Goal: Communication & Community: Answer question/provide support

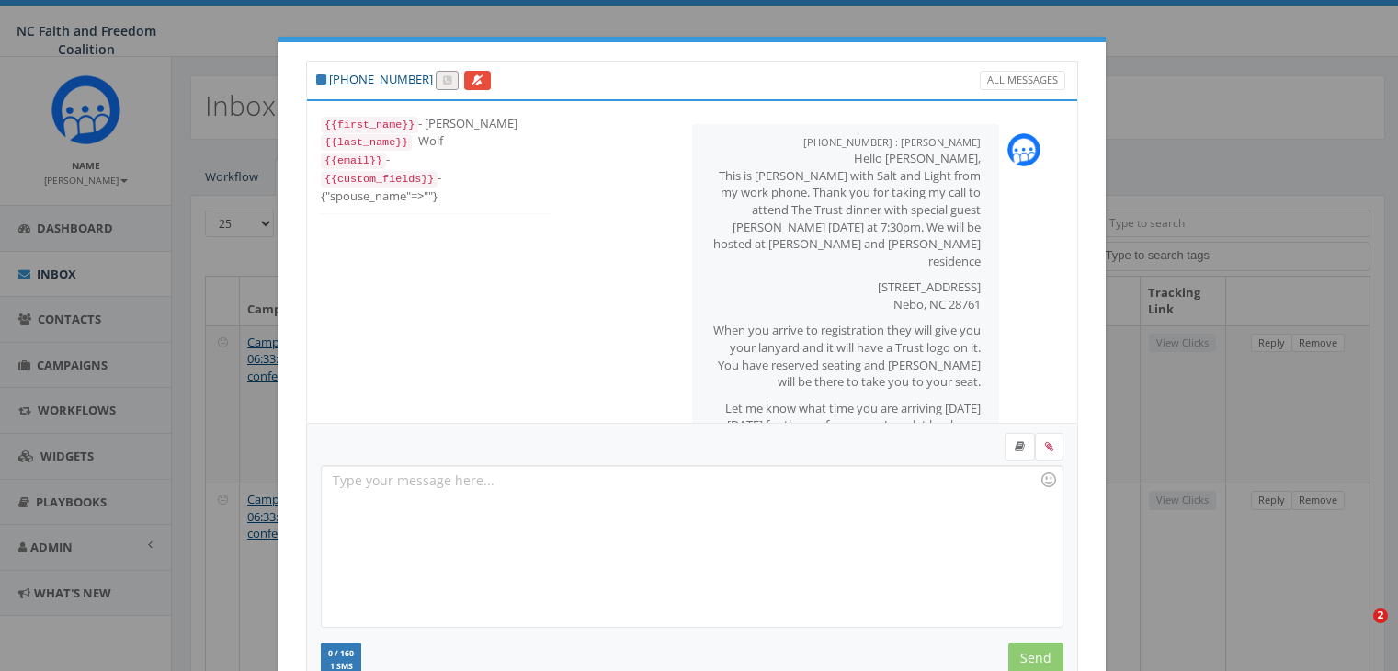
select select
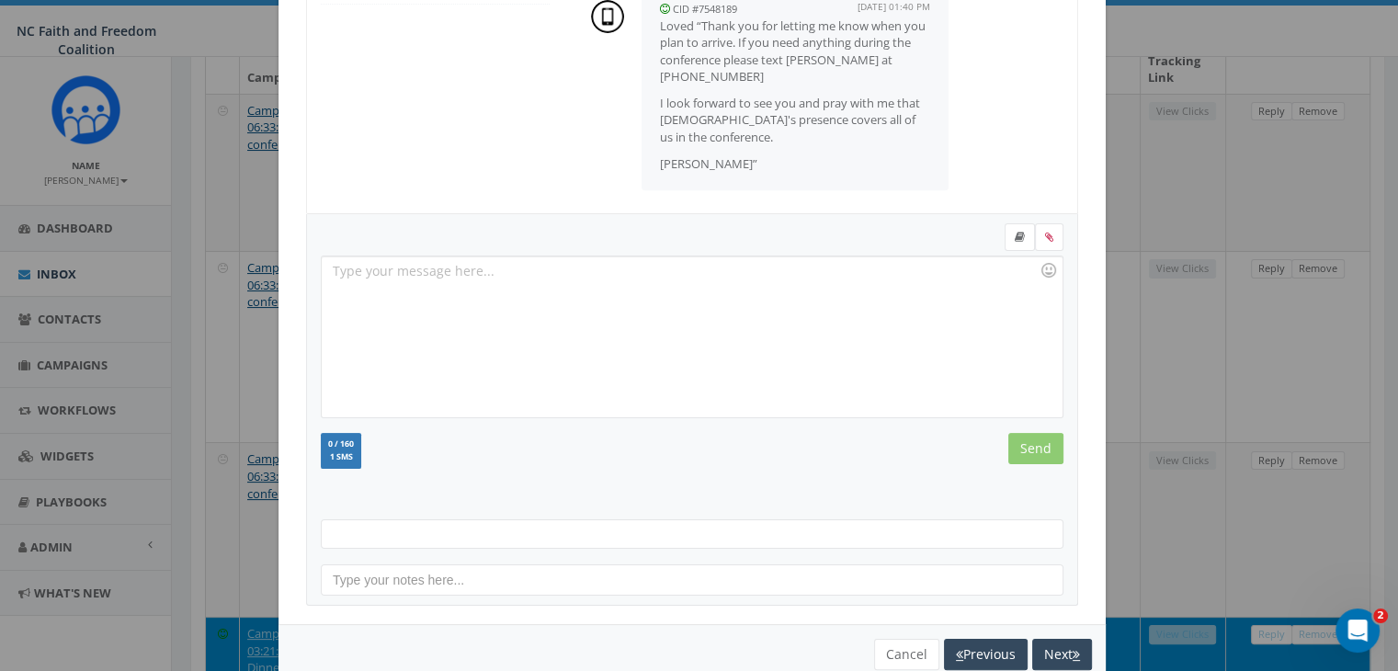
scroll to position [246, 0]
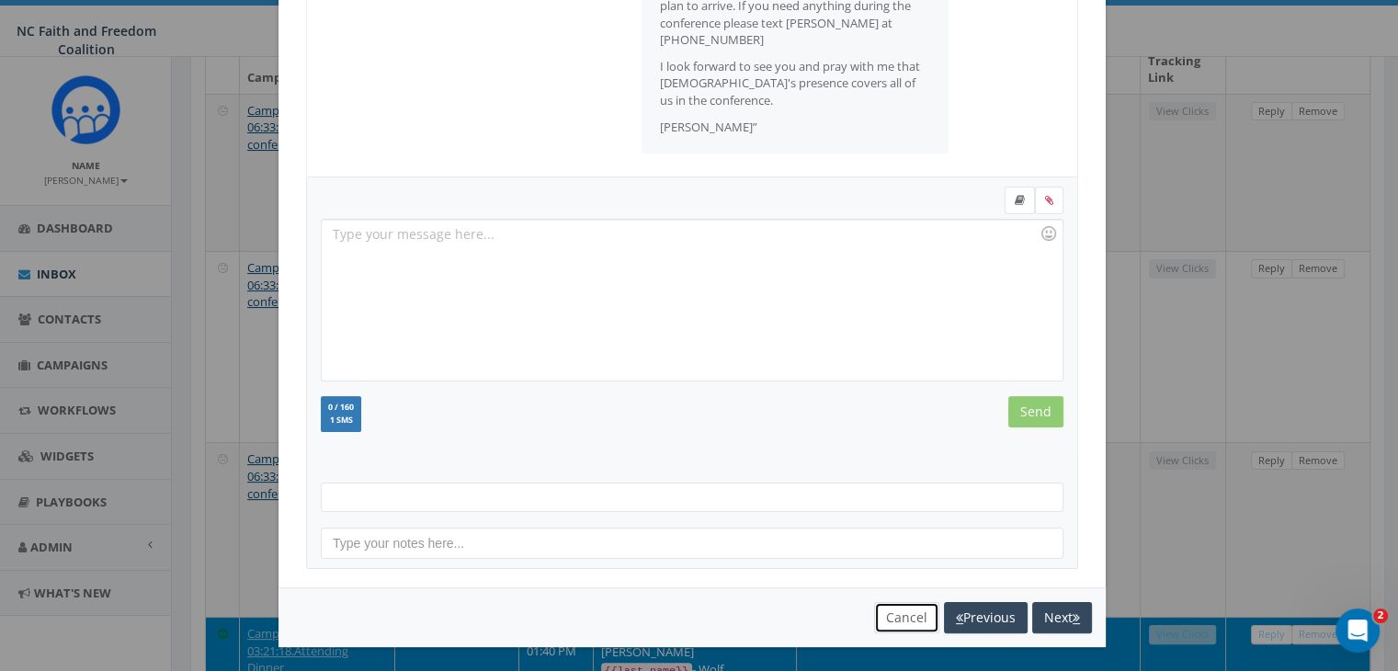
click at [907, 621] on button "Cancel" at bounding box center [906, 617] width 65 height 31
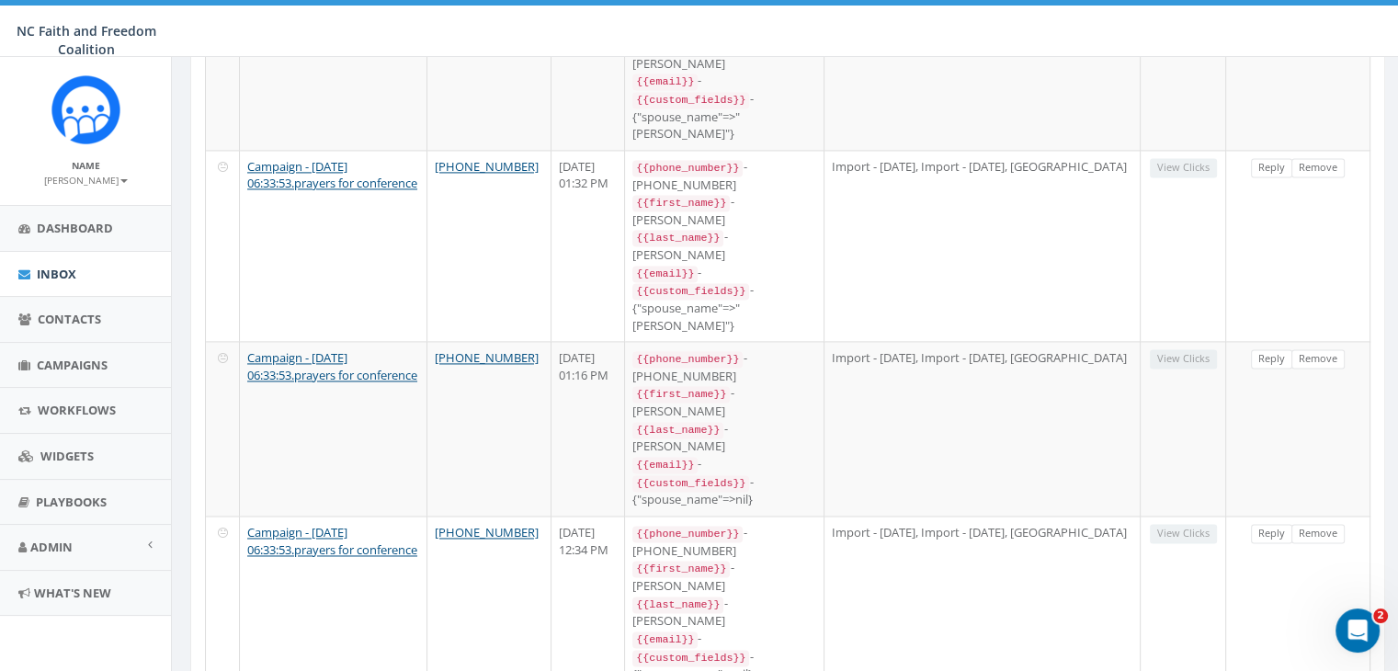
scroll to position [2692, 0]
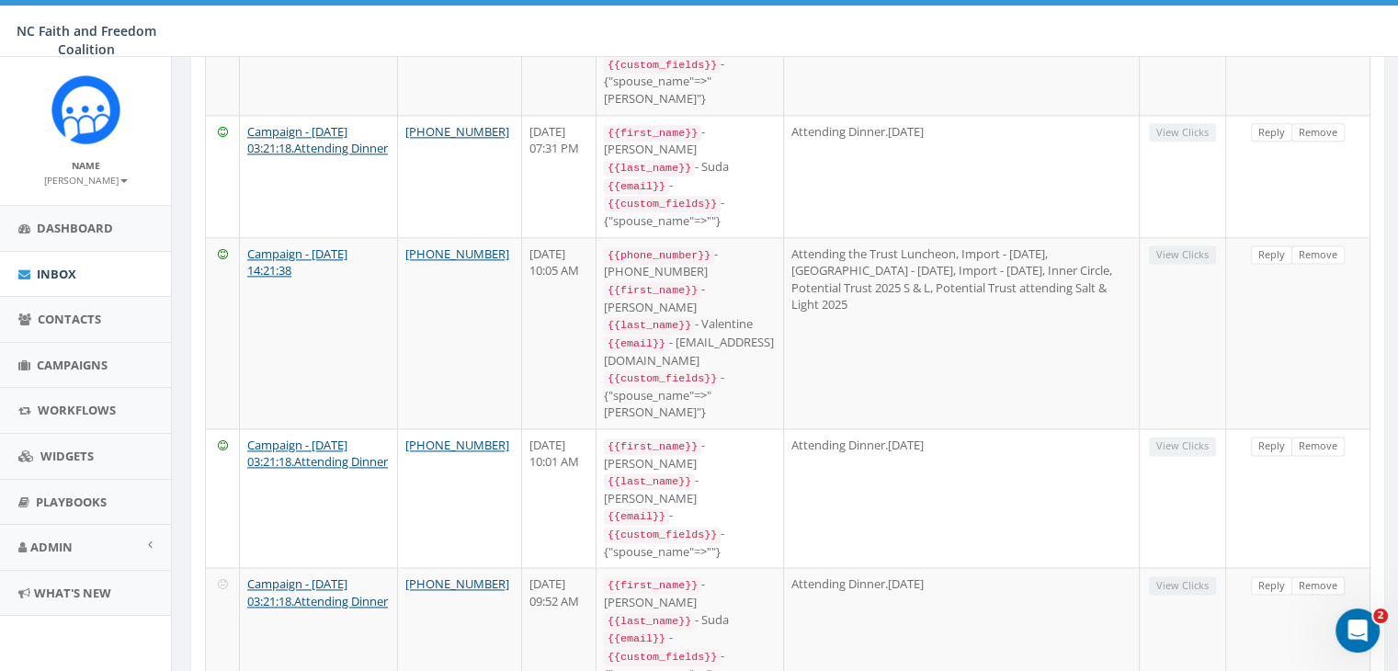
scroll to position [2588, 0]
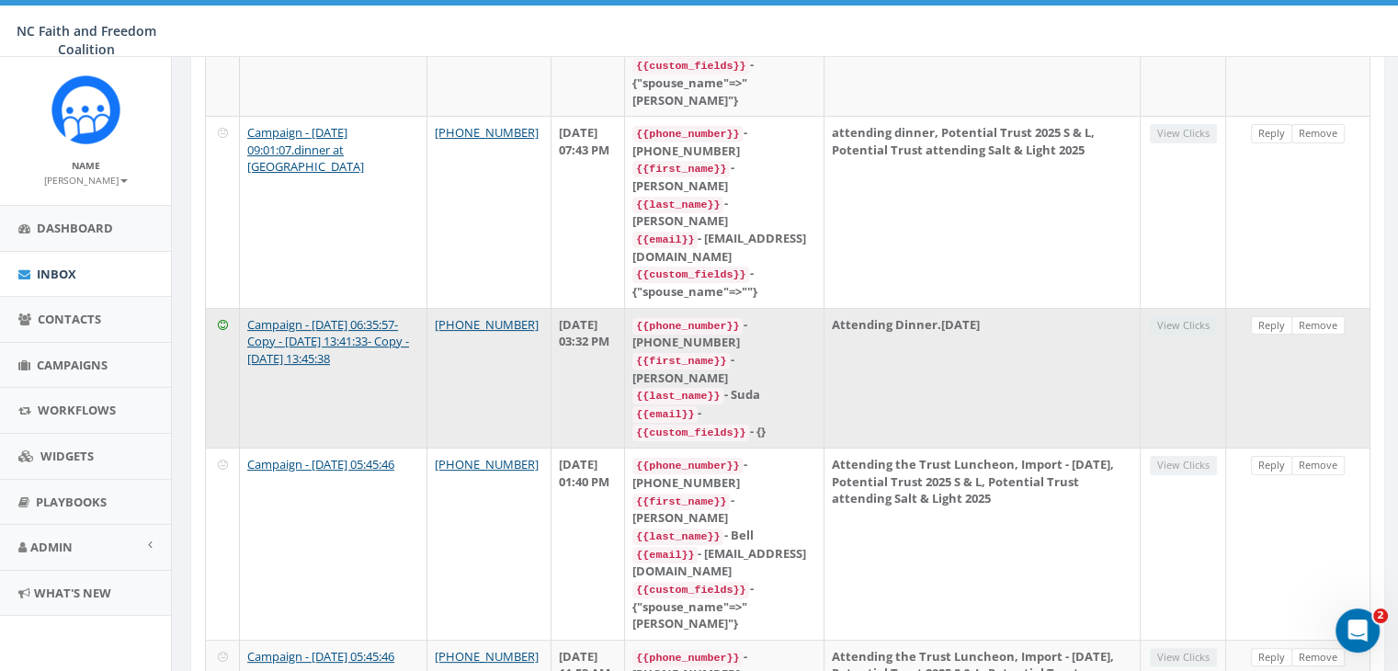
scroll to position [423, 0]
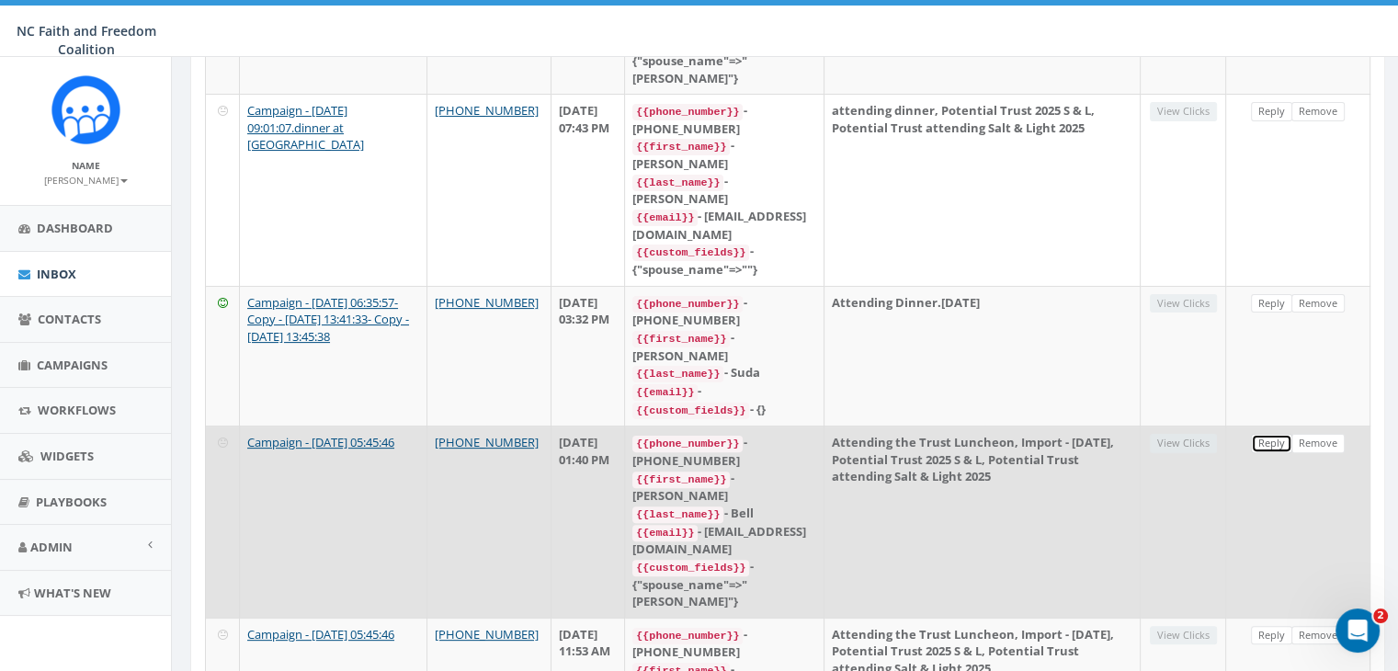
click at [1272, 434] on link "Reply" at bounding box center [1271, 443] width 41 height 19
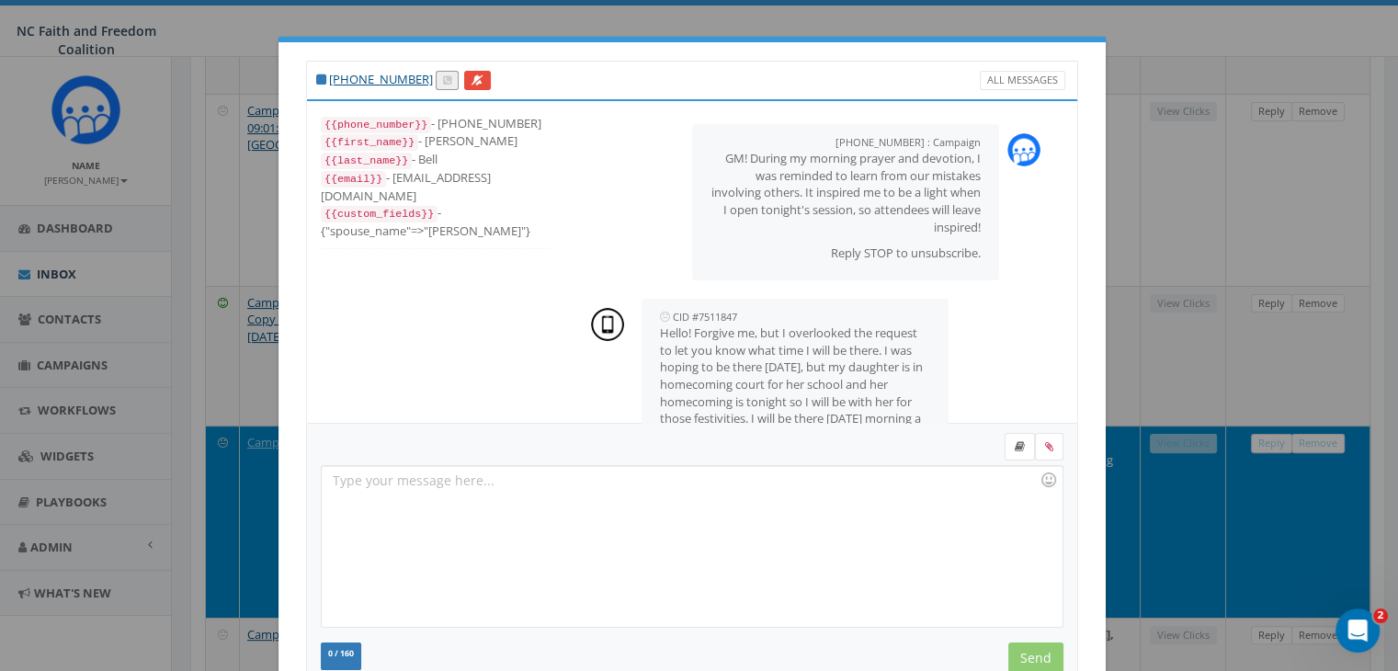
scroll to position [63, 0]
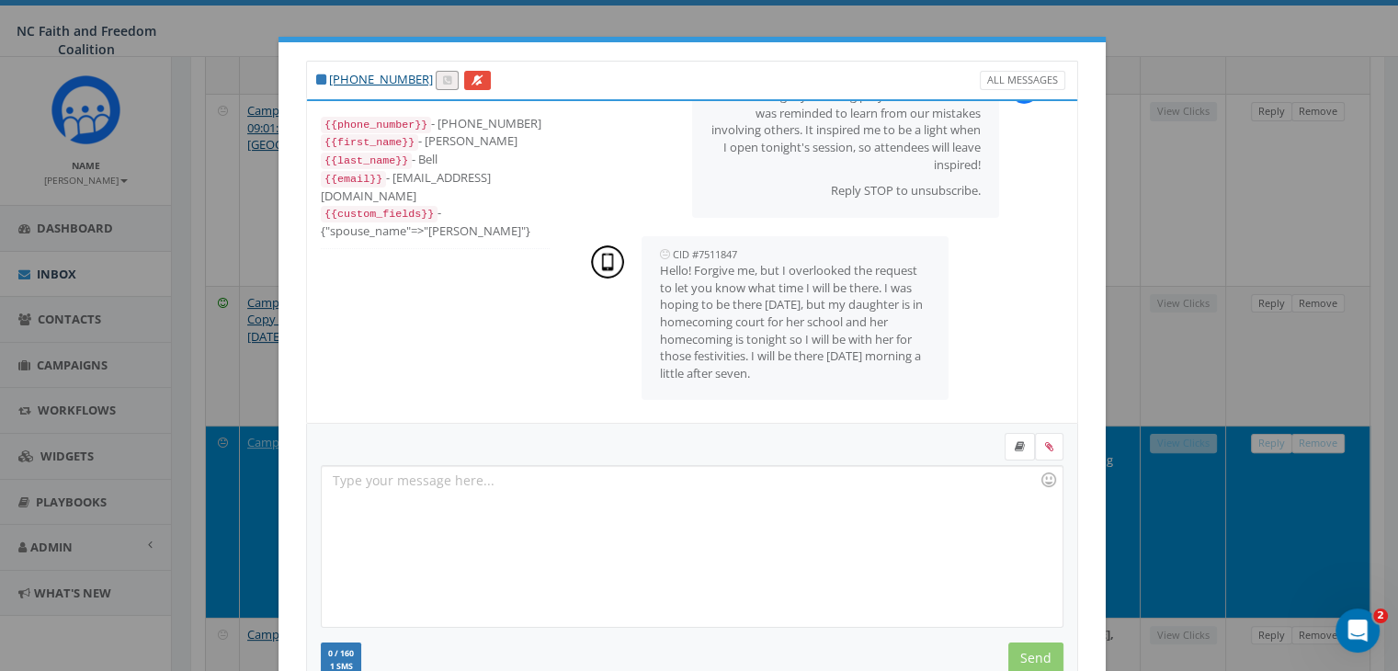
click at [1118, 113] on div "[PHONE_NUMBER] All Messages {{phone_number}} - [PHONE_NUMBER] {{first_name}} - …" at bounding box center [699, 335] width 1398 height 671
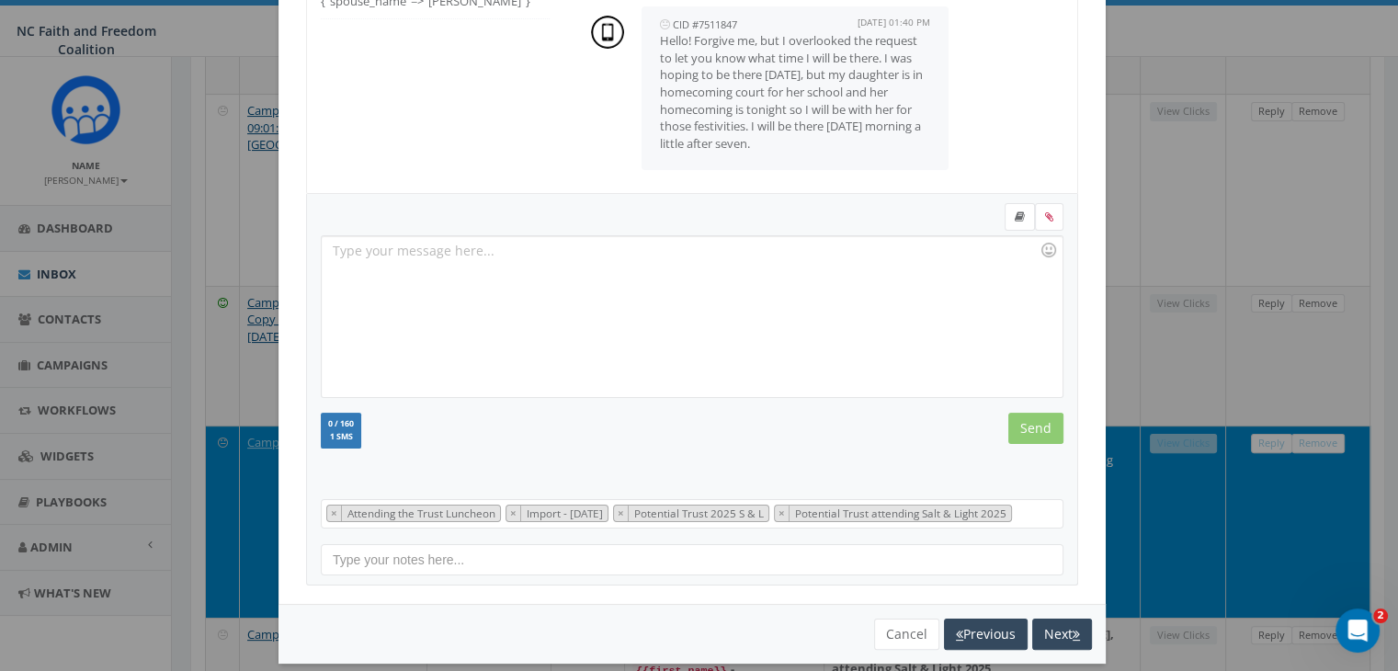
scroll to position [246, 0]
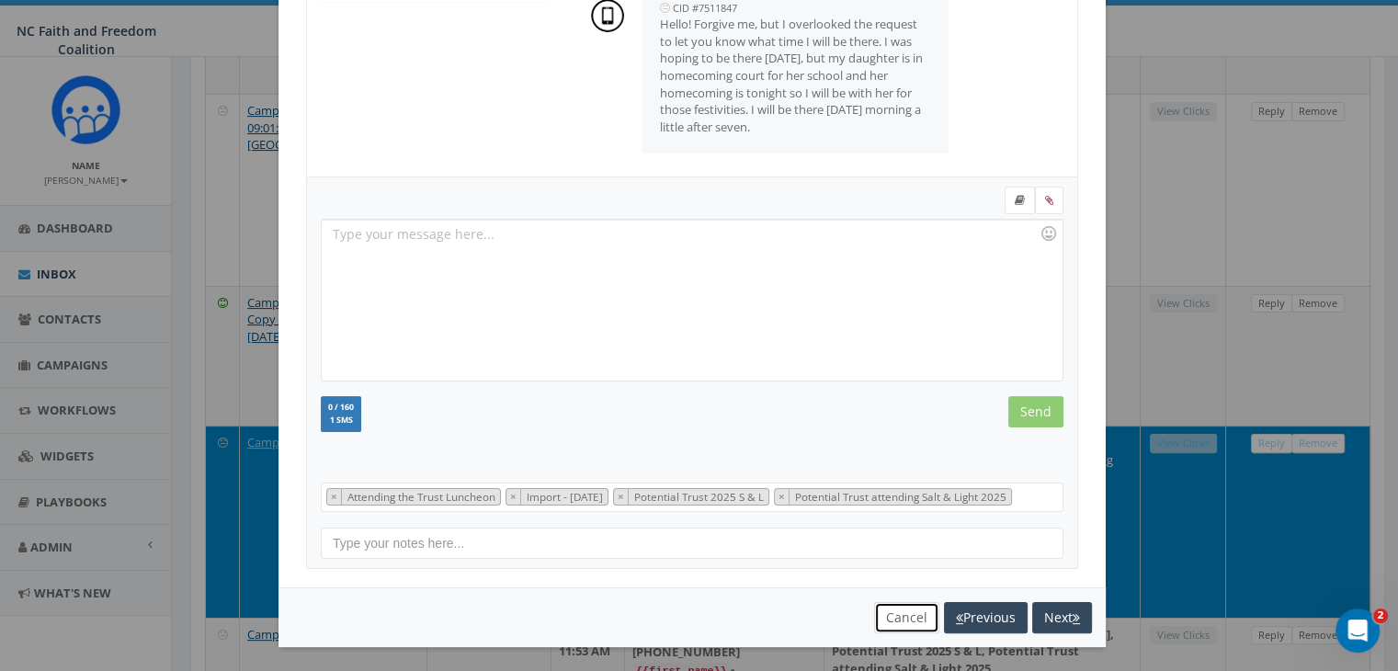
click at [894, 615] on button "Cancel" at bounding box center [906, 617] width 65 height 31
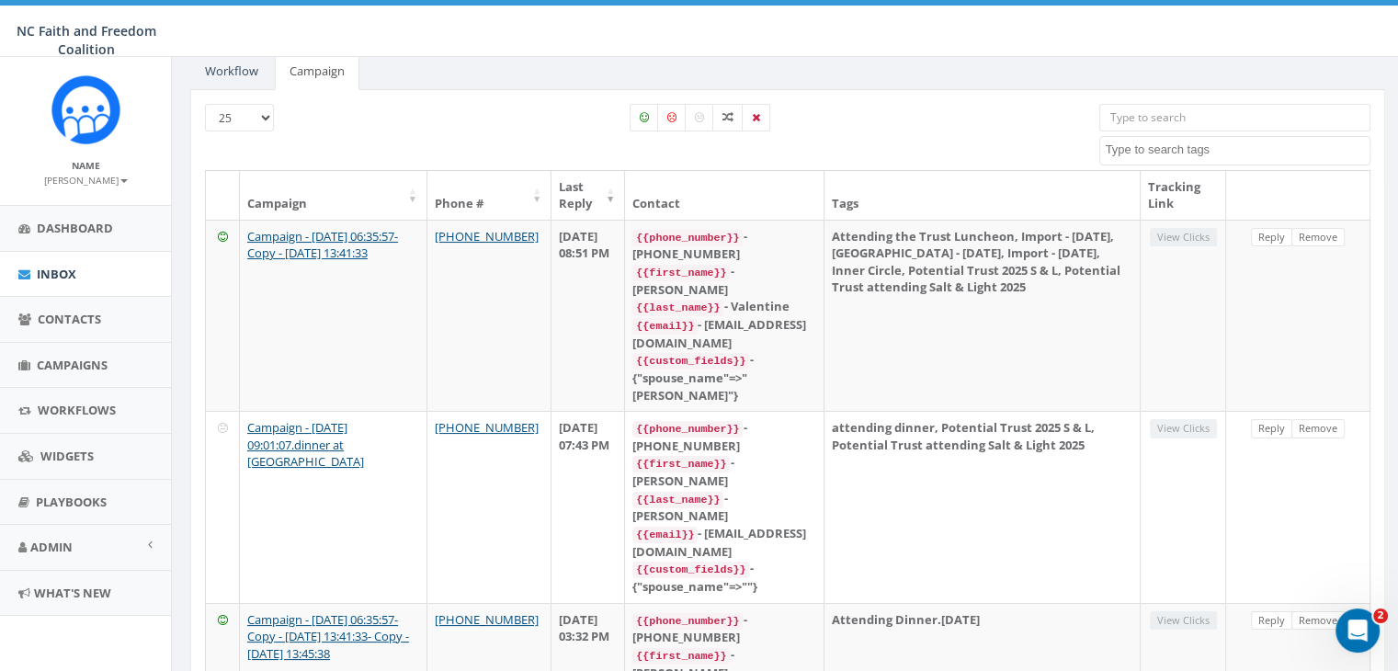
scroll to position [107, 0]
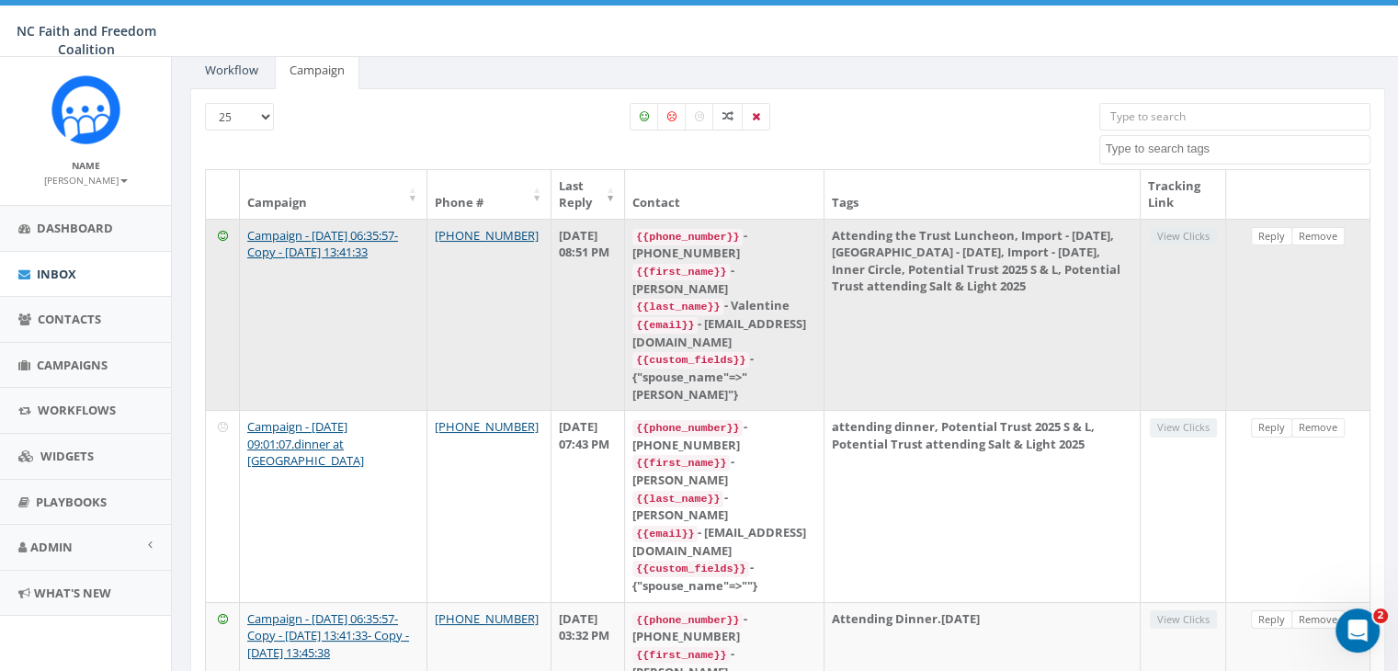
click at [1058, 242] on td "Attending the Trust Luncheon, Import - [DATE], [GEOGRAPHIC_DATA] - [DATE], Impo…" at bounding box center [983, 314] width 316 height 191
click at [1270, 236] on link "Reply" at bounding box center [1271, 236] width 41 height 19
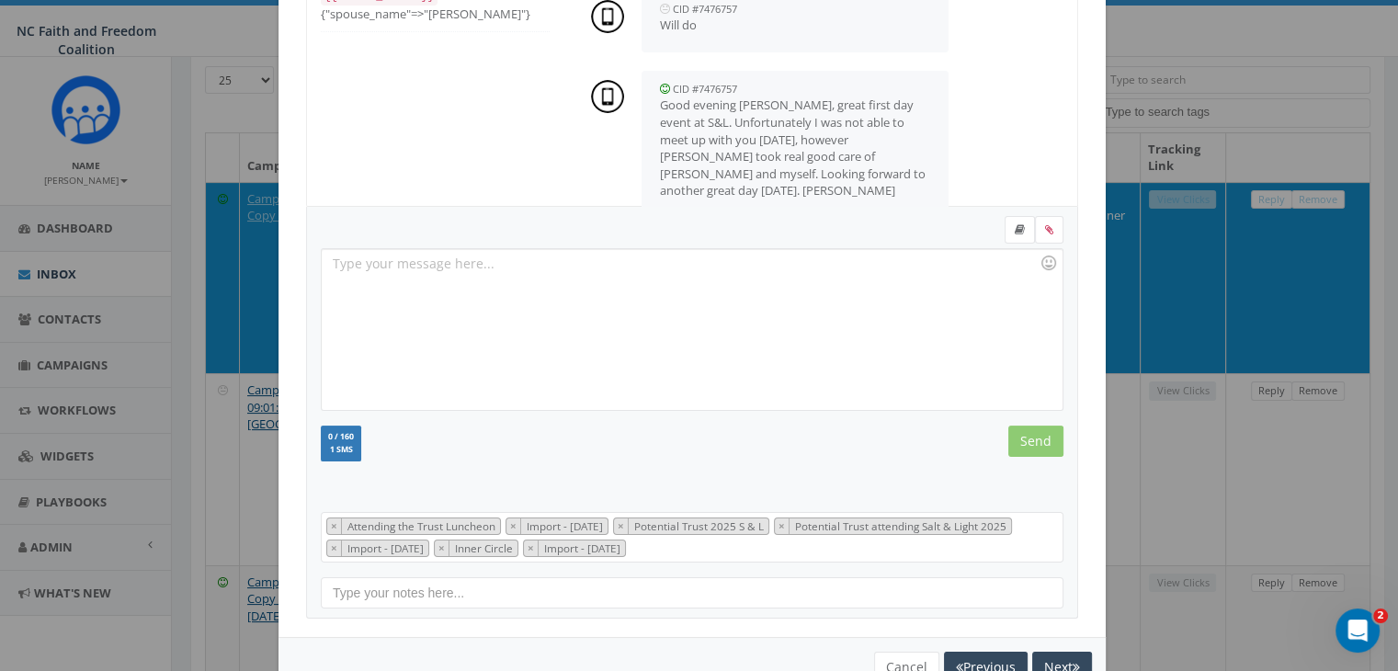
scroll to position [267, 0]
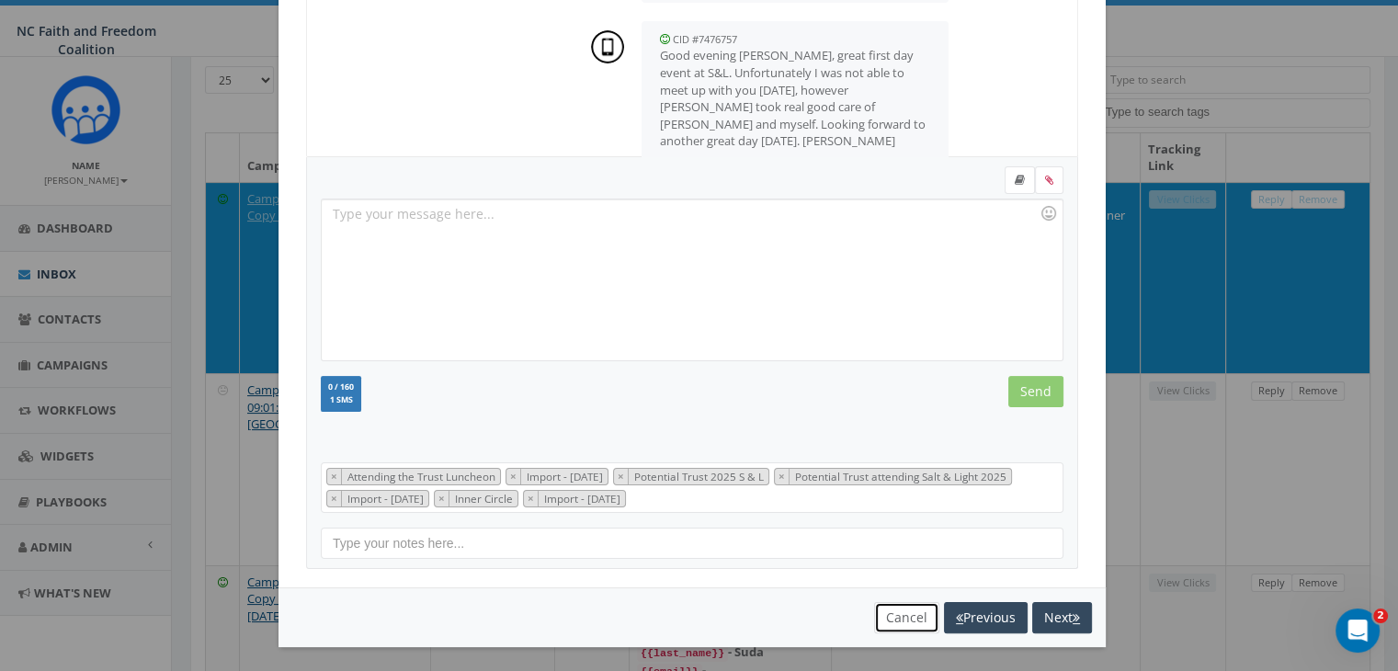
click at [892, 610] on button "Cancel" at bounding box center [906, 617] width 65 height 31
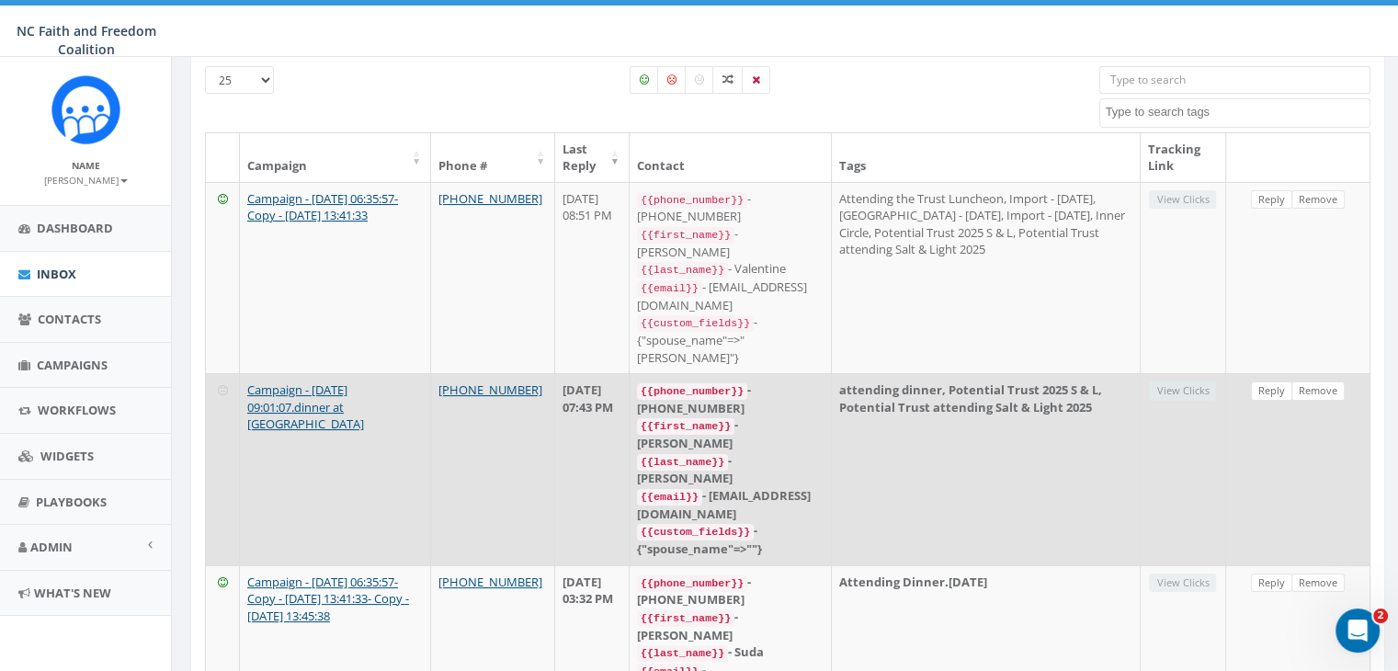
click at [993, 373] on td "attending dinner, Potential Trust 2025 S & L, Potential Trust attending Salt & …" at bounding box center [986, 468] width 309 height 191
click at [1268, 382] on link "Reply" at bounding box center [1271, 391] width 41 height 19
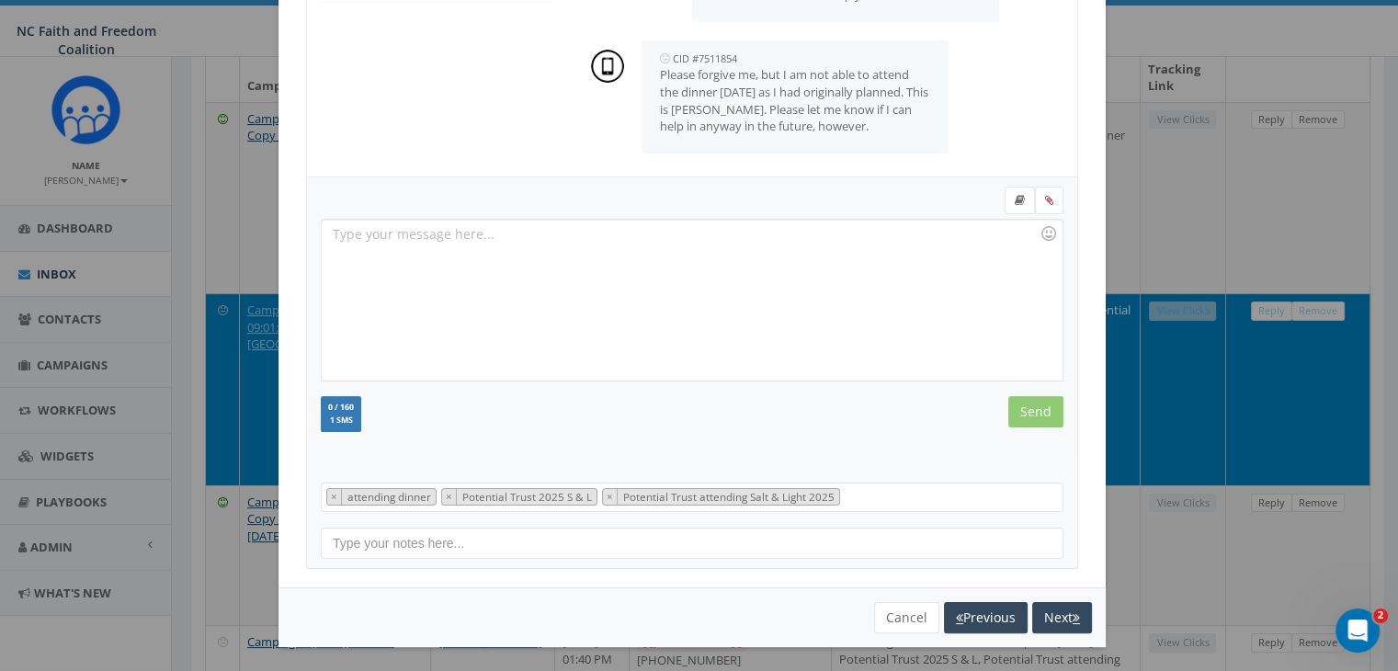
scroll to position [229, 0]
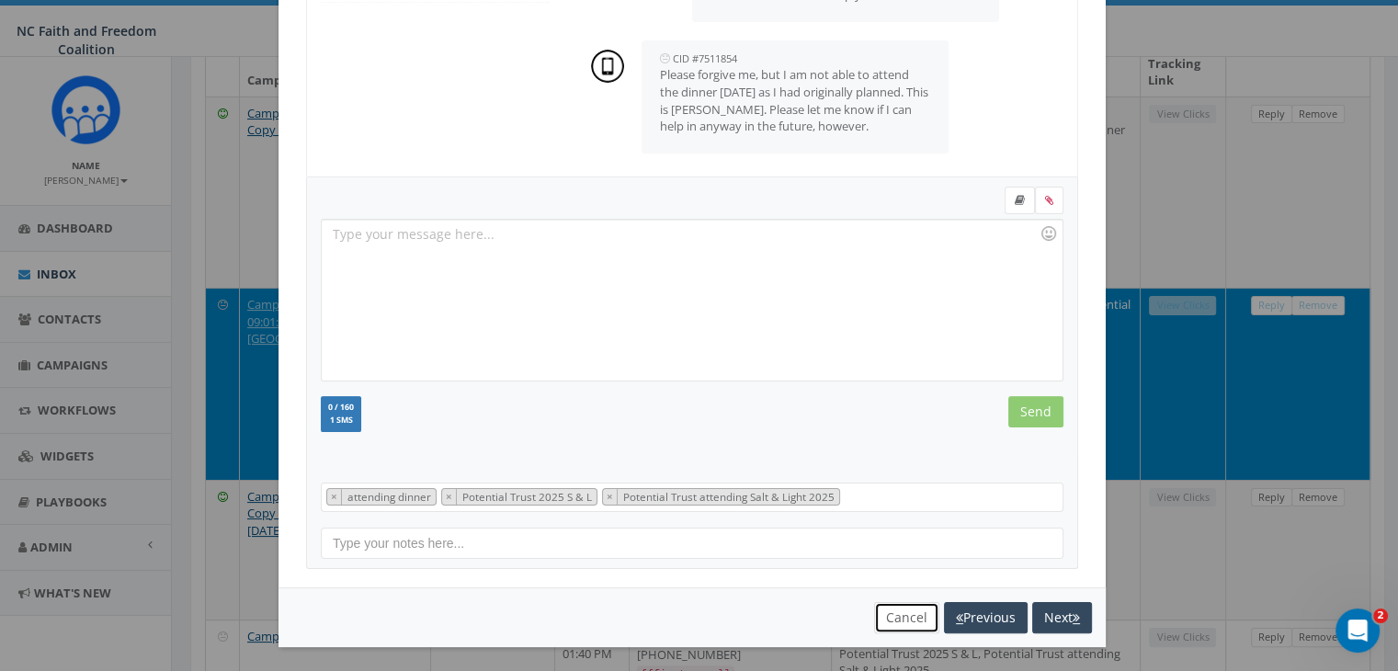
click at [894, 609] on button "Cancel" at bounding box center [906, 617] width 65 height 31
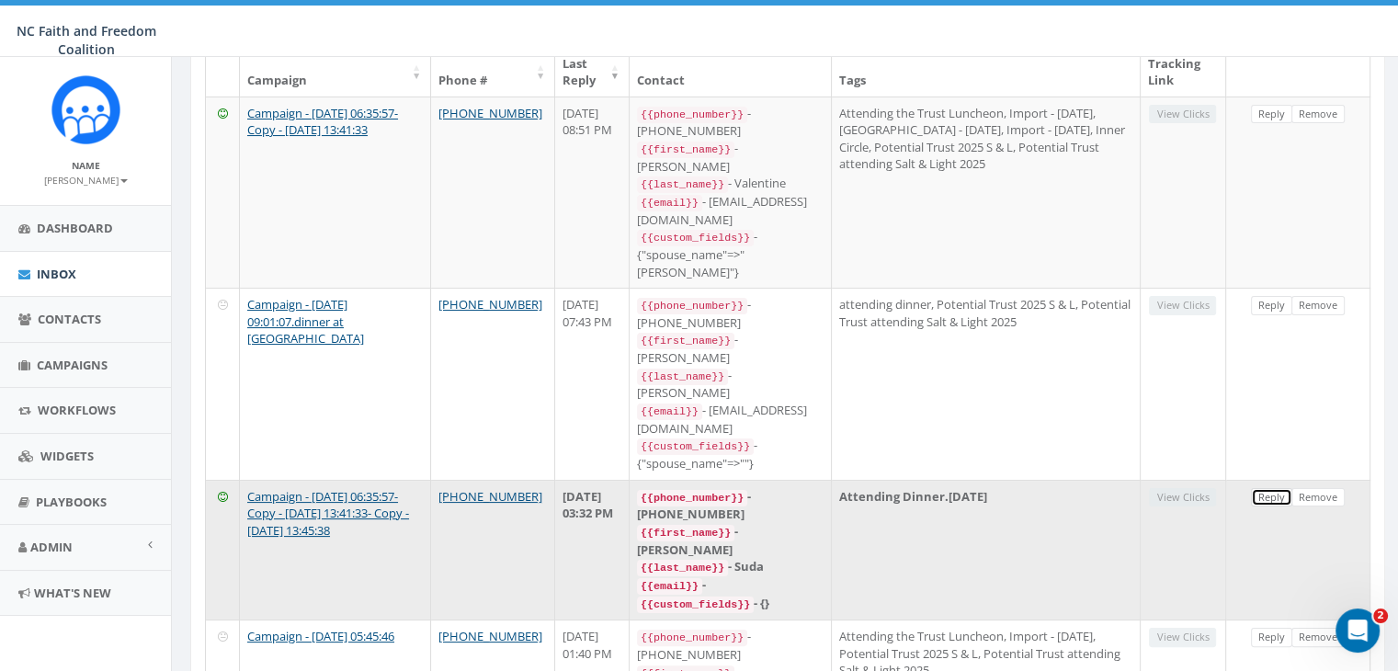
click at [1283, 488] on link "Reply" at bounding box center [1271, 497] width 41 height 19
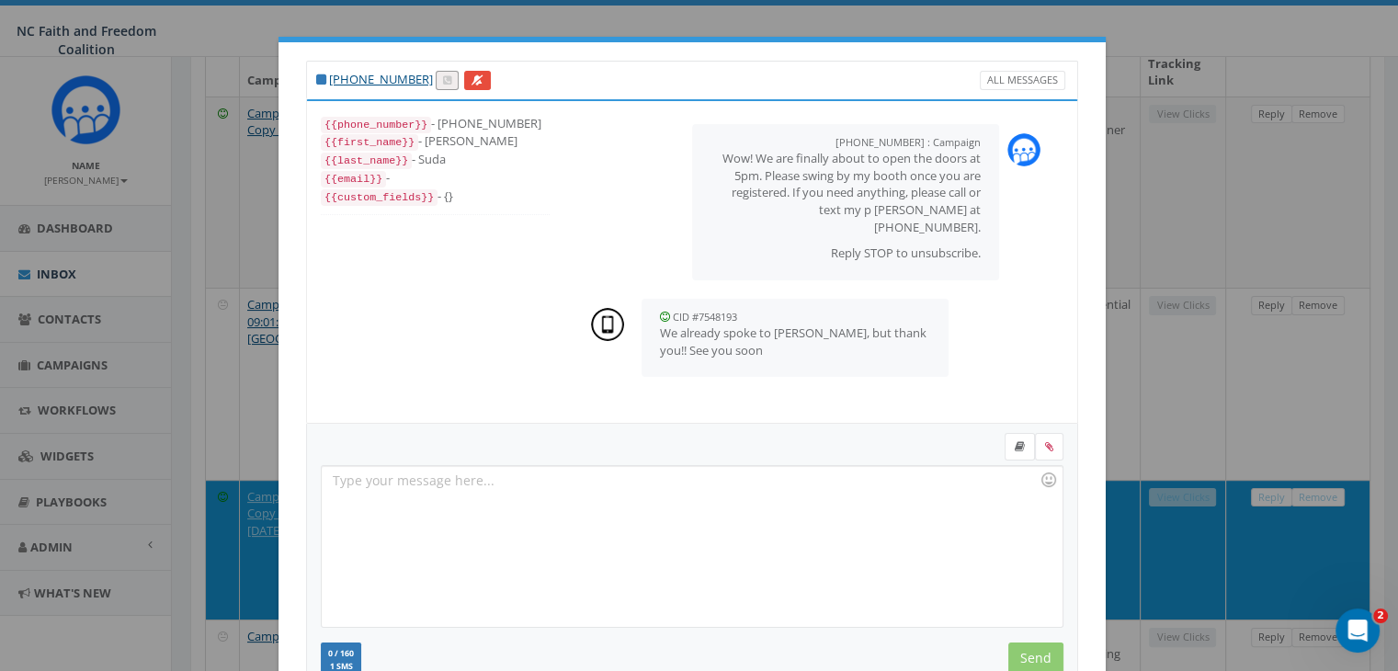
scroll to position [246, 0]
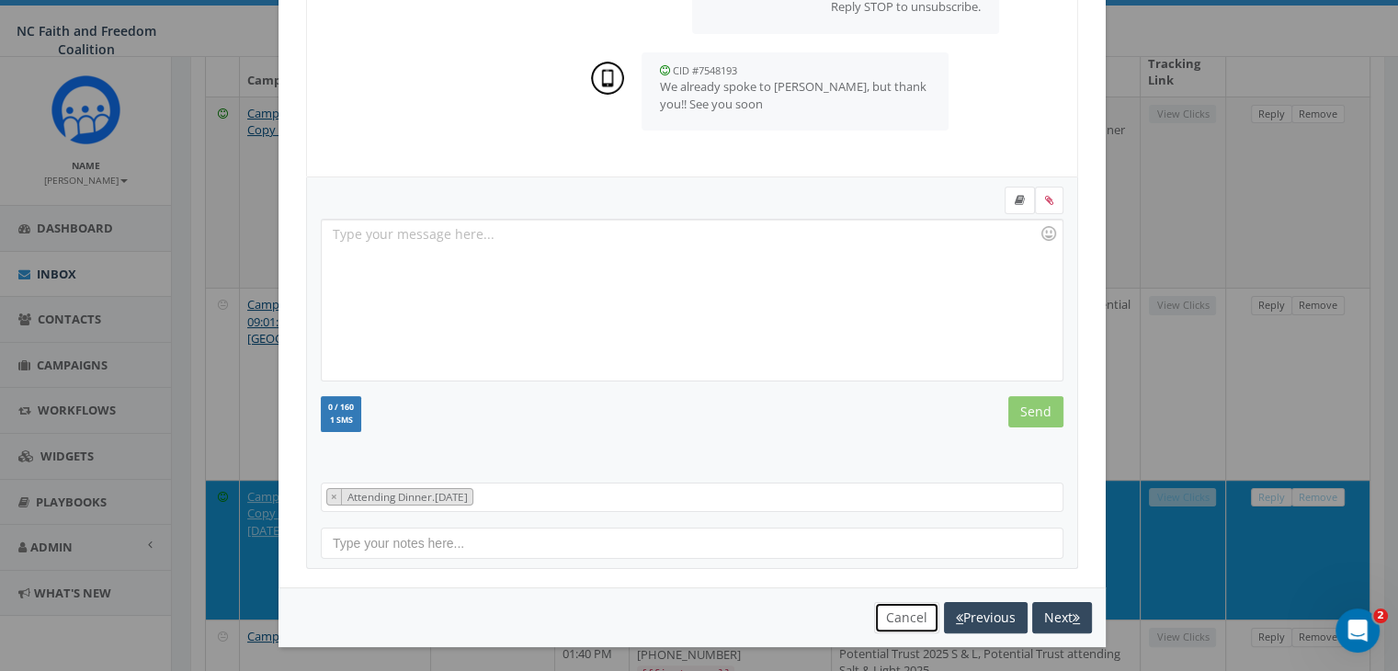
click at [905, 622] on button "Cancel" at bounding box center [906, 617] width 65 height 31
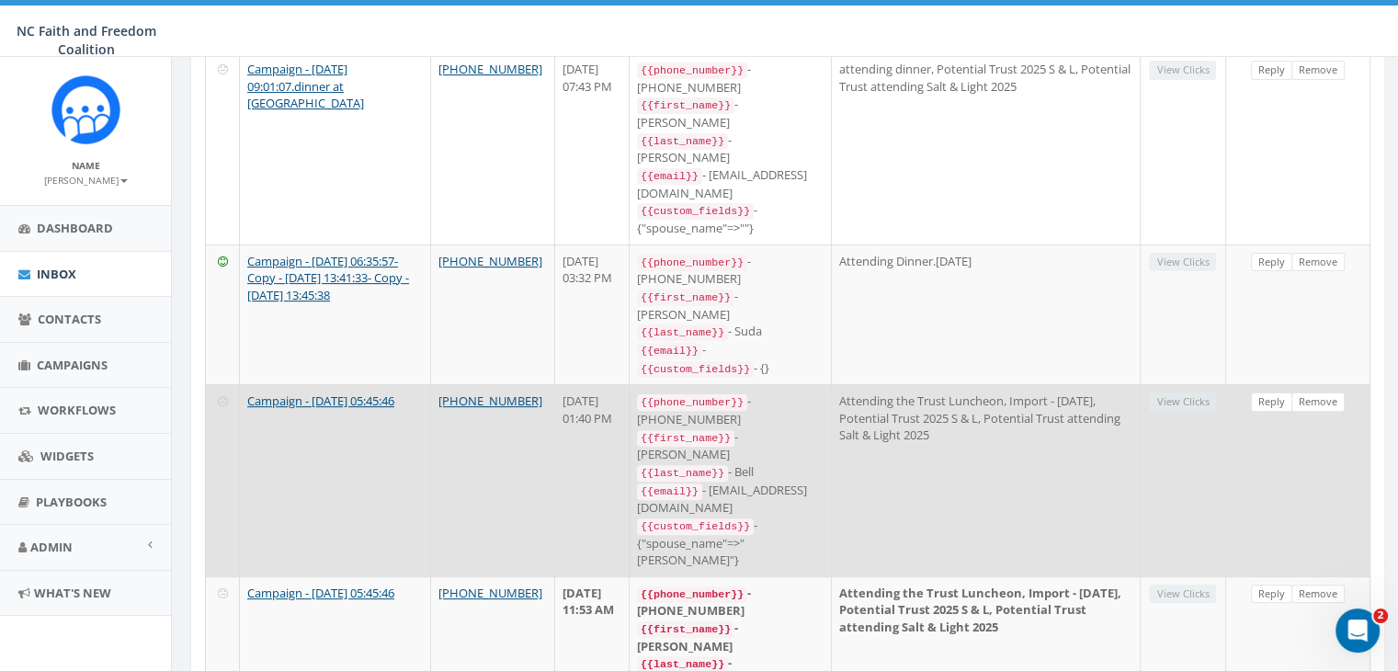
scroll to position [465, 0]
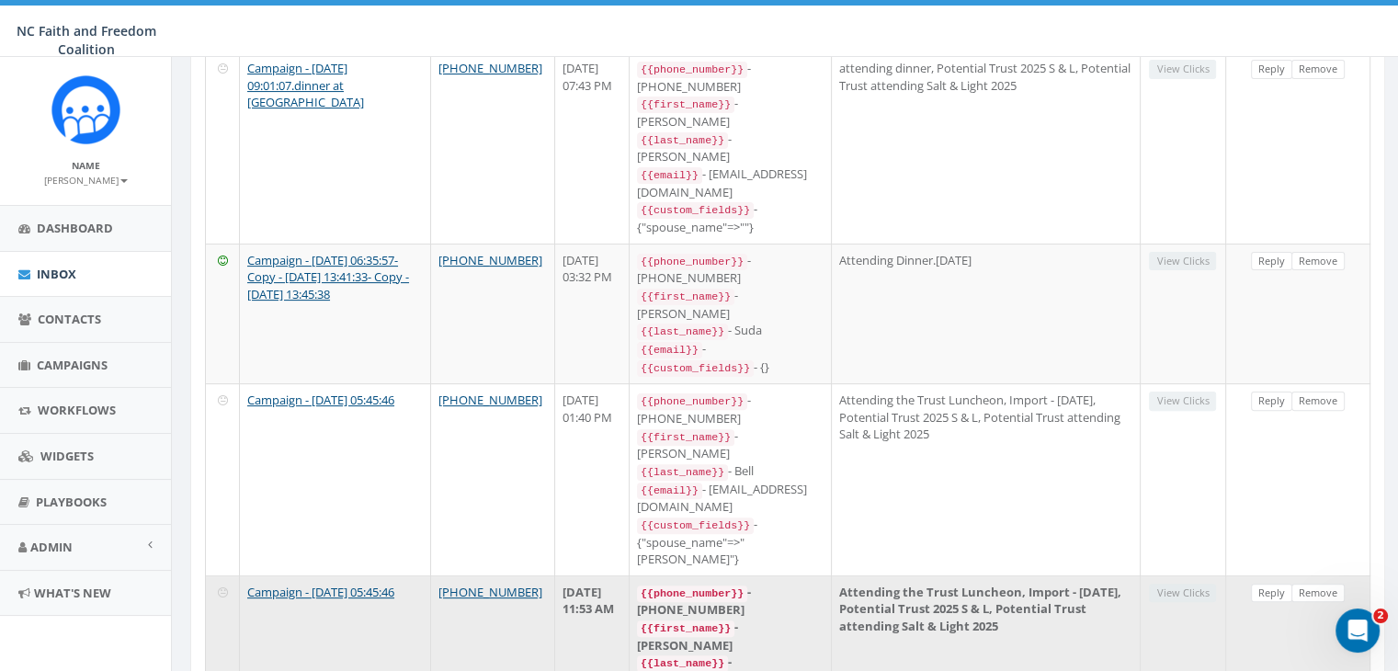
click at [1044, 576] on td "Attending the Trust Luncheon, Import - [DATE], Potential Trust 2025 S & L, Pote…" at bounding box center [986, 680] width 309 height 209
click at [1272, 584] on link "Reply" at bounding box center [1271, 593] width 41 height 19
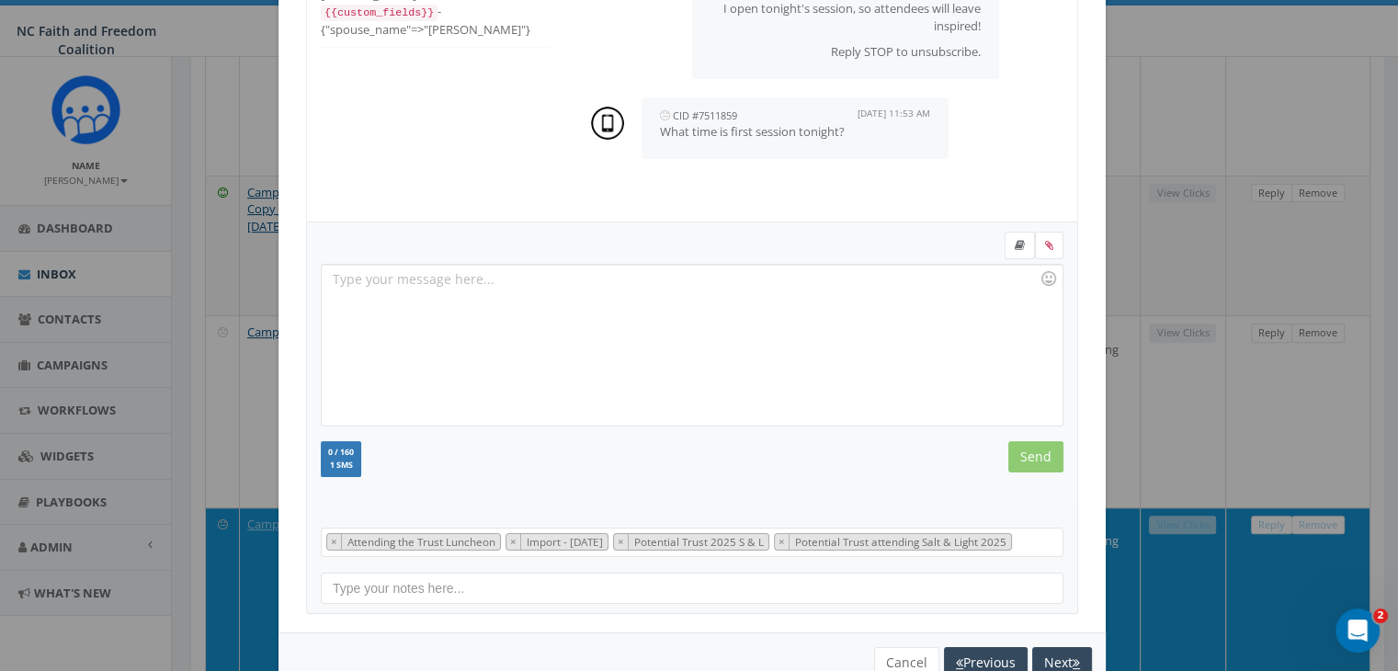
scroll to position [226, 0]
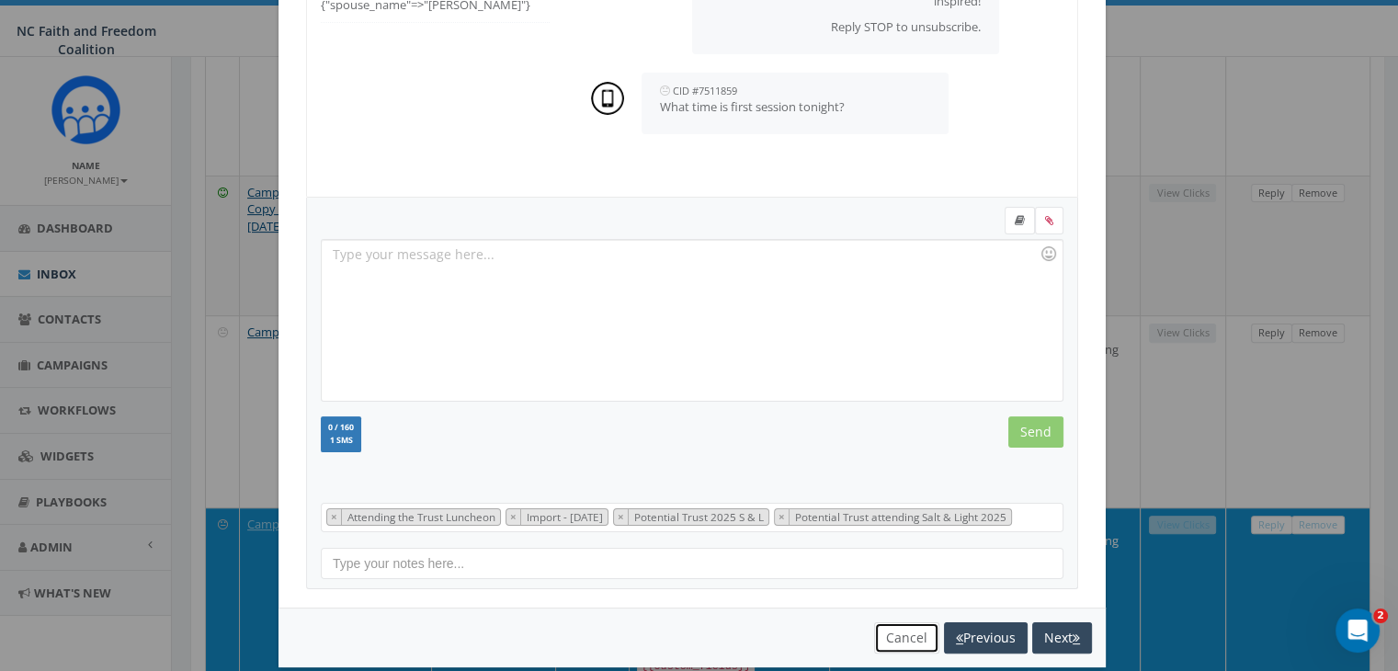
click at [894, 626] on button "Cancel" at bounding box center [906, 637] width 65 height 31
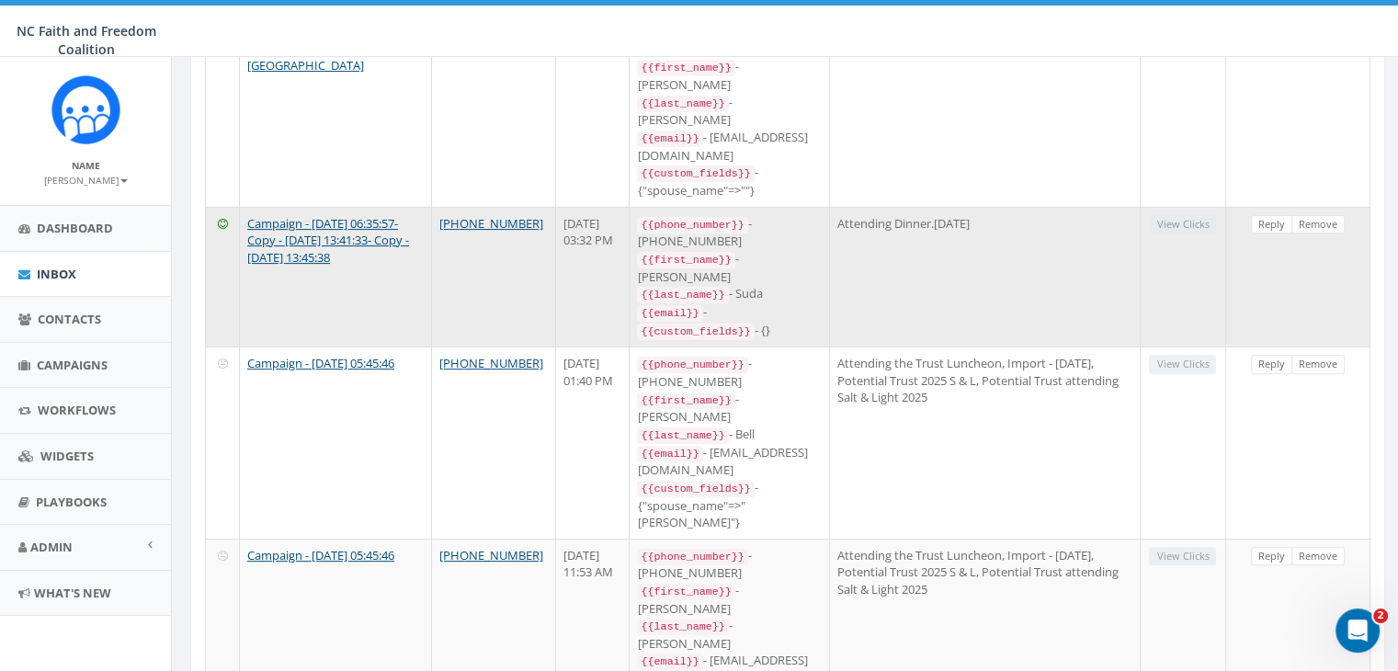
scroll to position [503, 0]
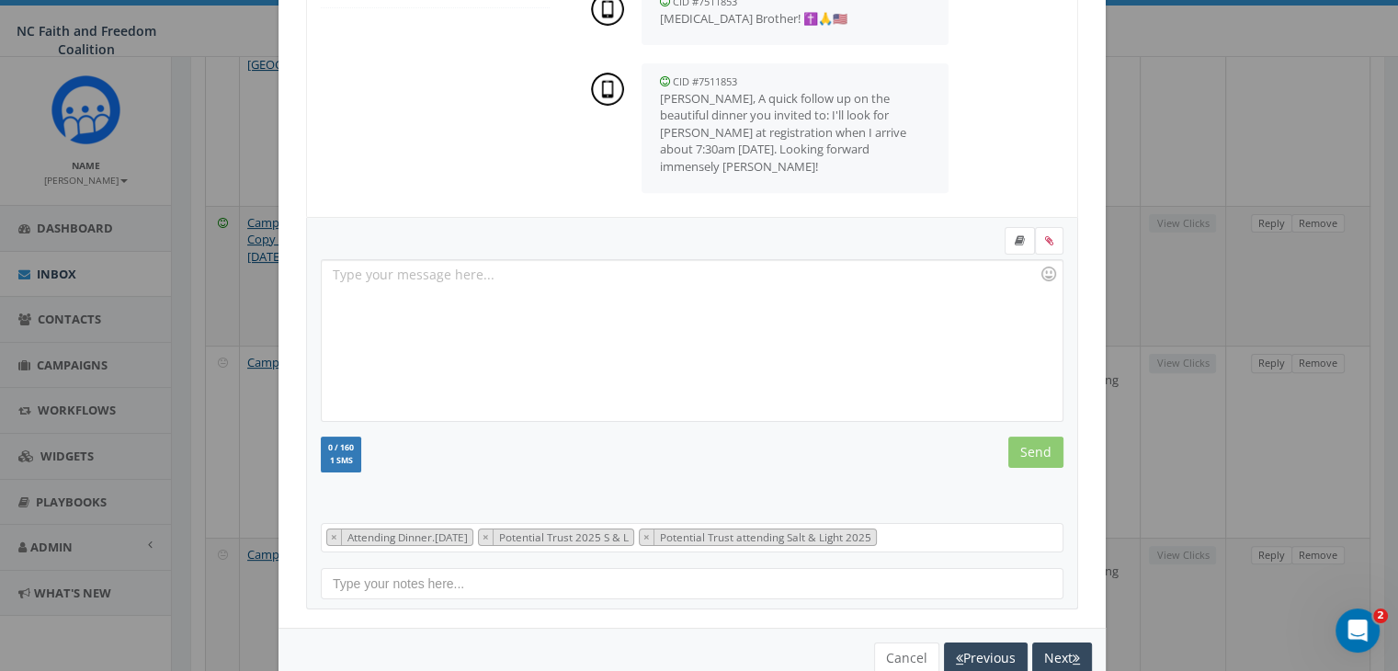
scroll to position [246, 0]
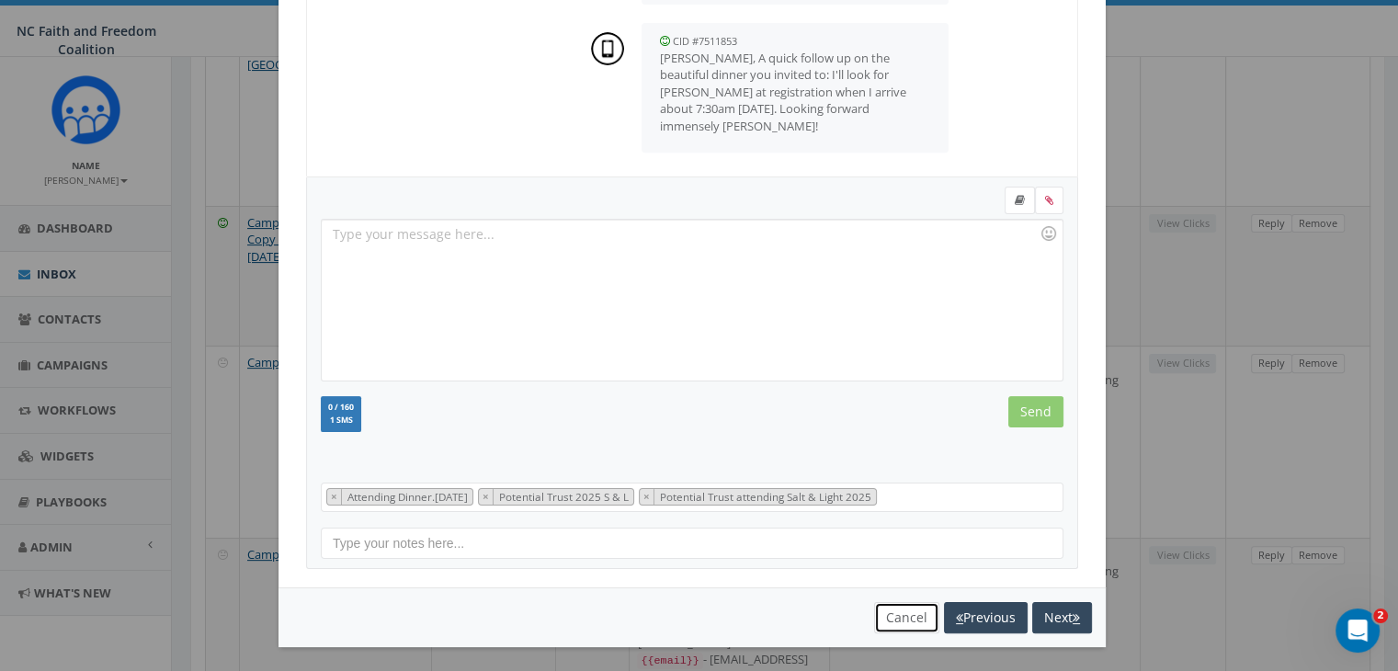
click at [901, 611] on button "Cancel" at bounding box center [906, 617] width 65 height 31
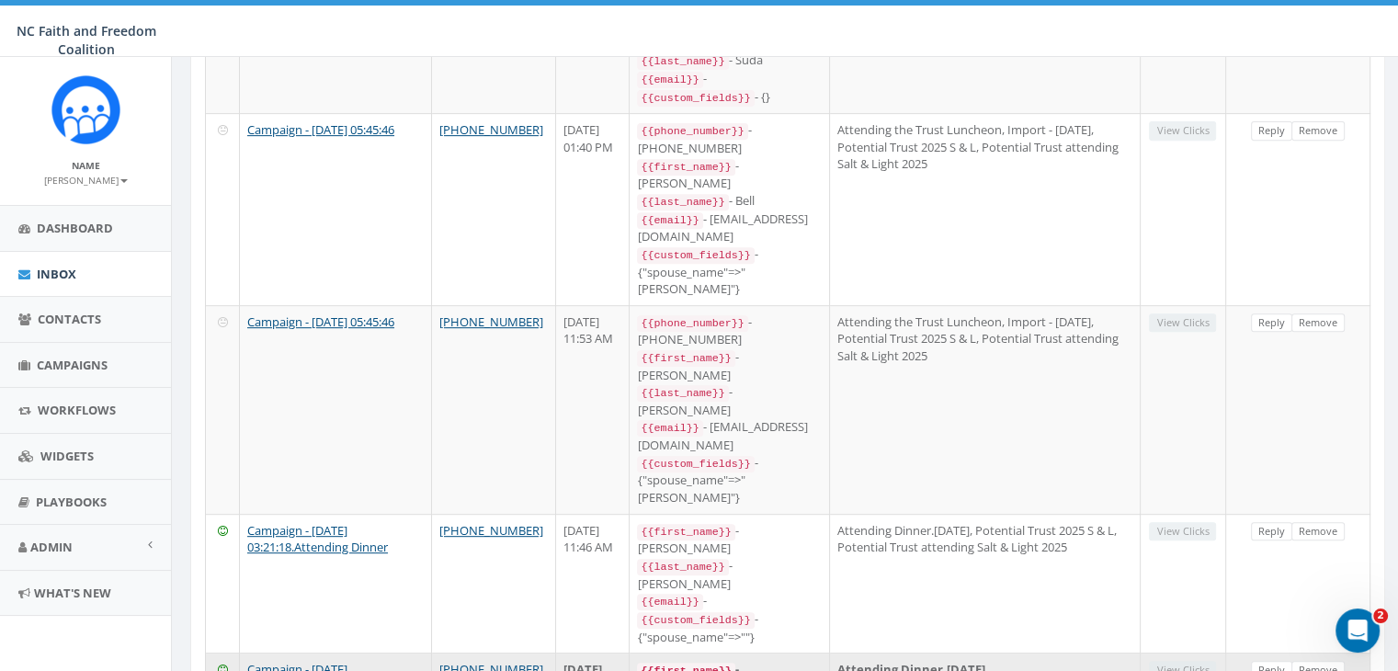
scroll to position [736, 0]
click at [1280, 661] on link "Reply" at bounding box center [1271, 670] width 41 height 19
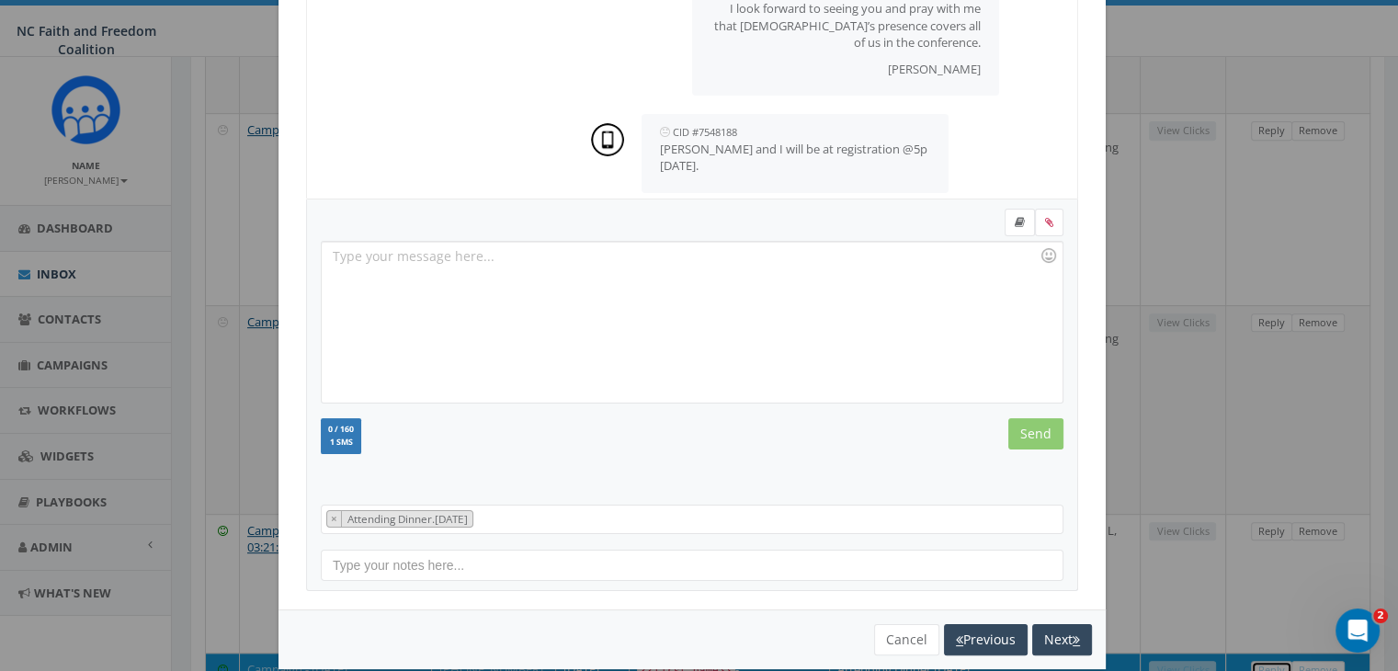
scroll to position [228, 0]
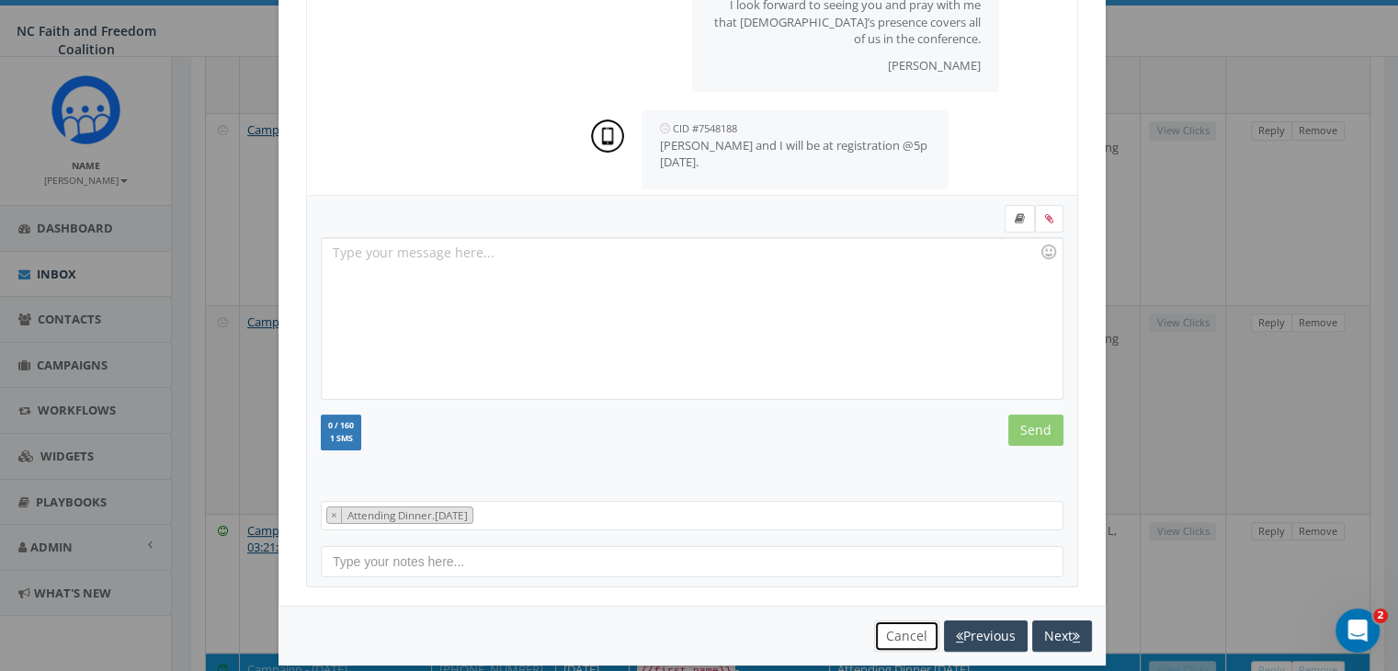
click at [916, 631] on button "Cancel" at bounding box center [906, 636] width 65 height 31
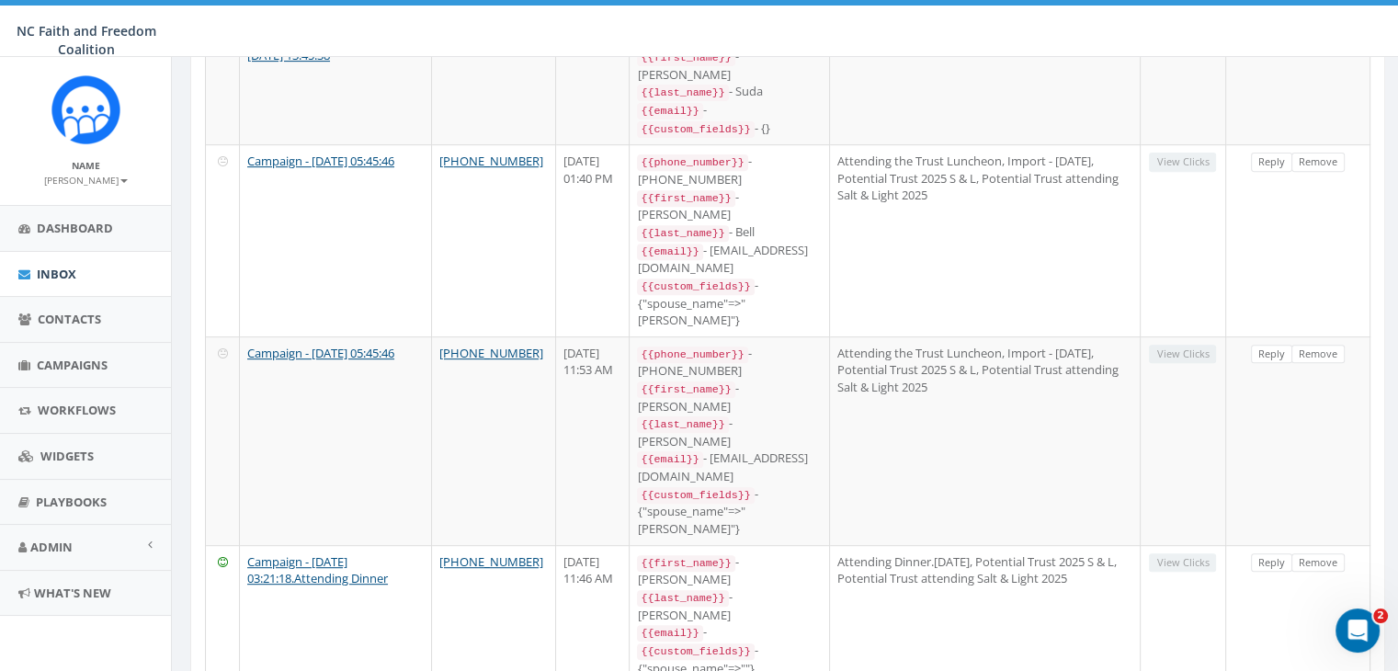
scroll to position [716, 0]
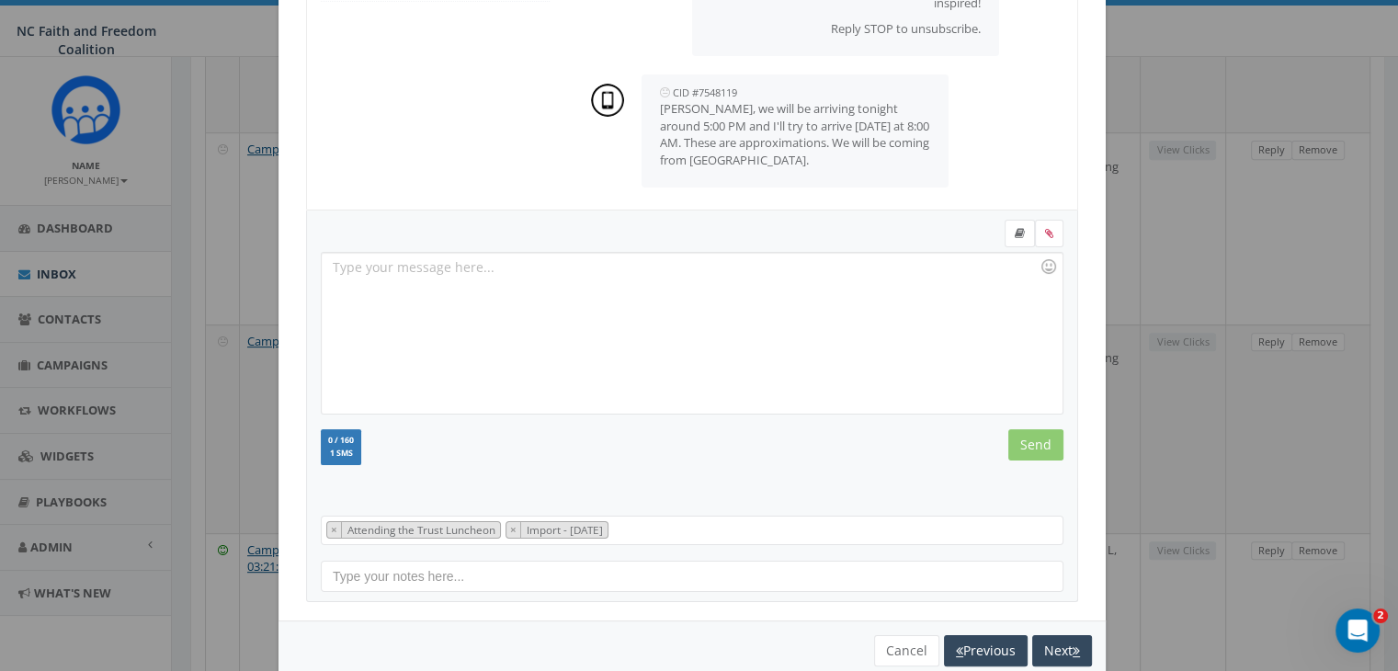
scroll to position [246, 0]
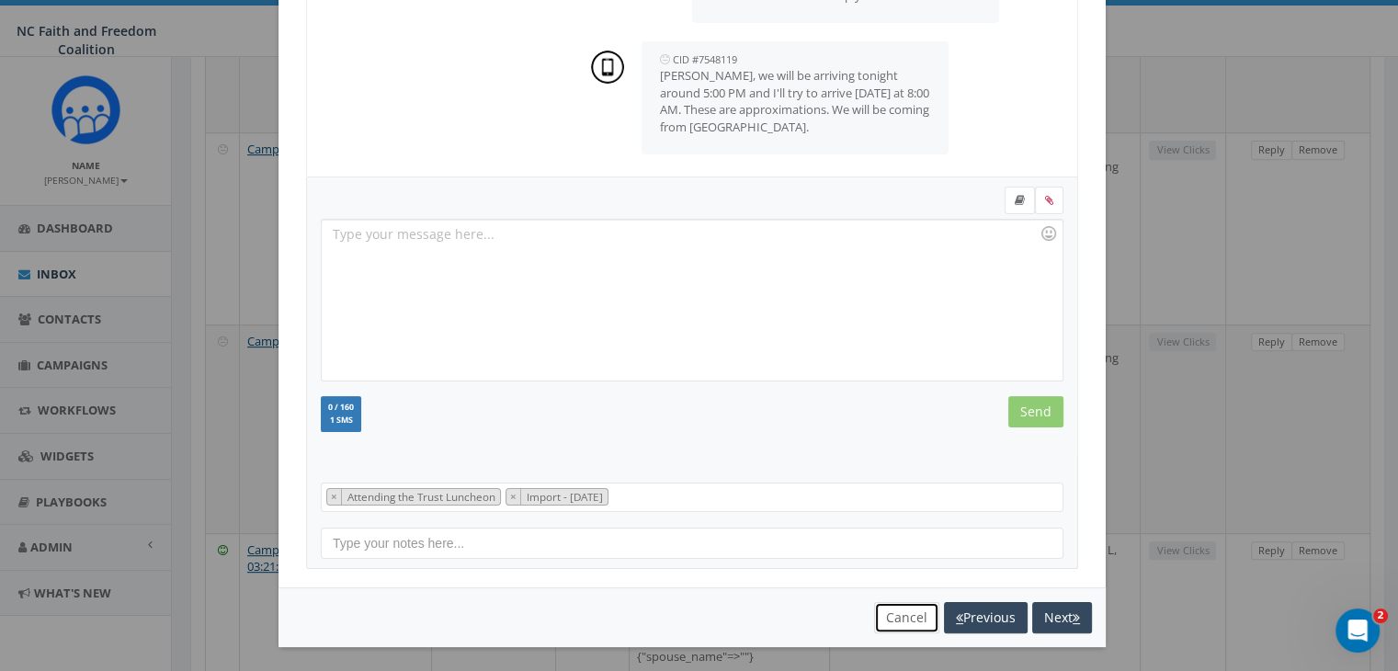
click at [897, 620] on button "Cancel" at bounding box center [906, 617] width 65 height 31
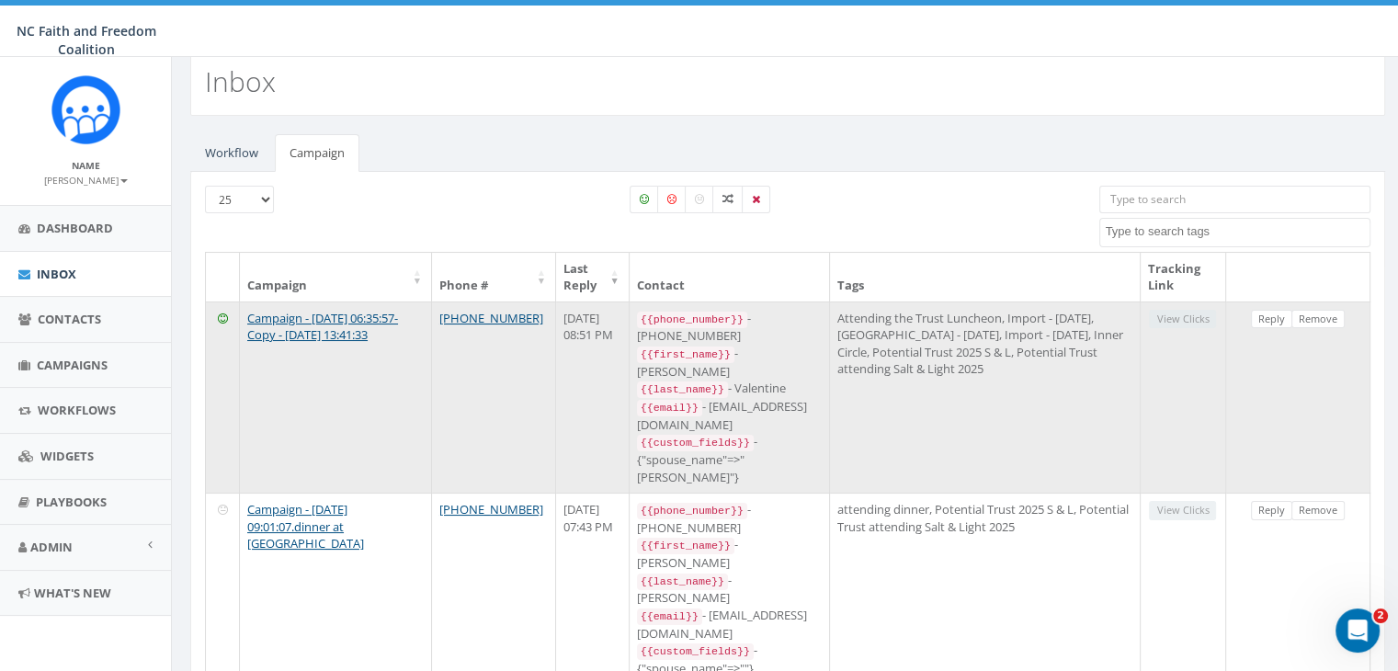
scroll to position [0, 0]
